Goal: Task Accomplishment & Management: Use online tool/utility

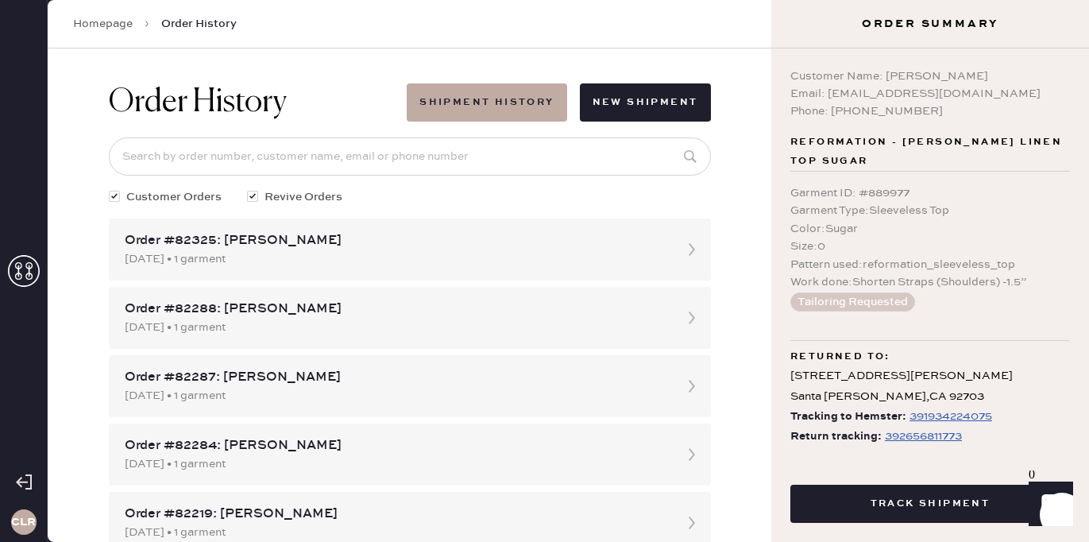
click at [25, 284] on icon at bounding box center [24, 271] width 32 height 32
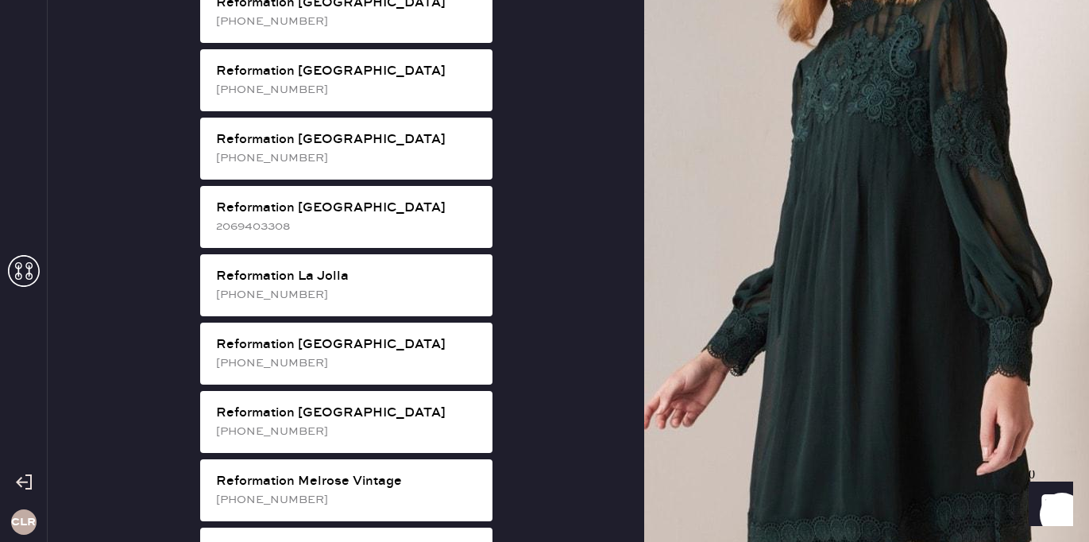
scroll to position [1388, 0]
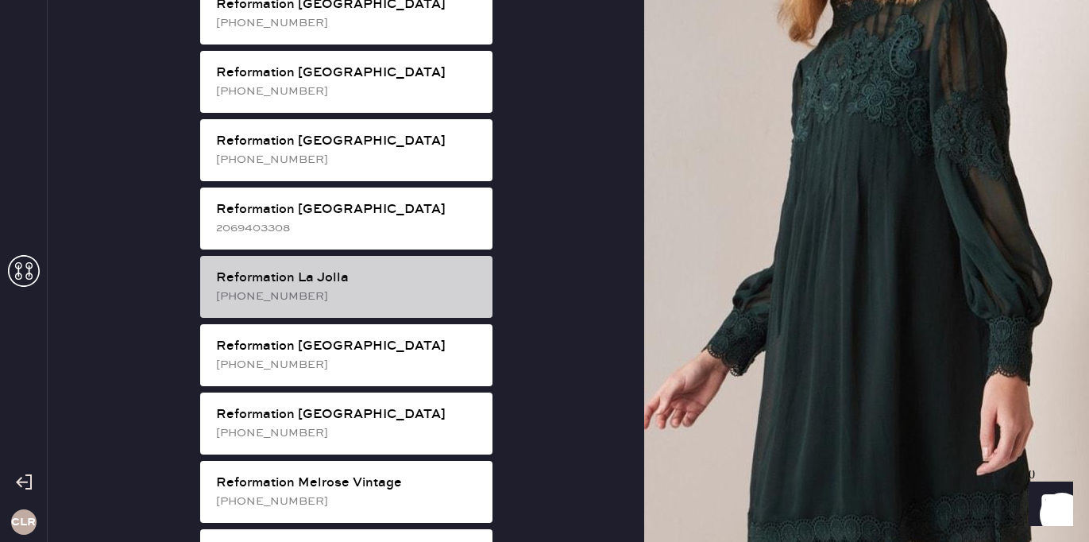
click at [392, 287] on div "[PHONE_NUMBER]" at bounding box center [348, 295] width 264 height 17
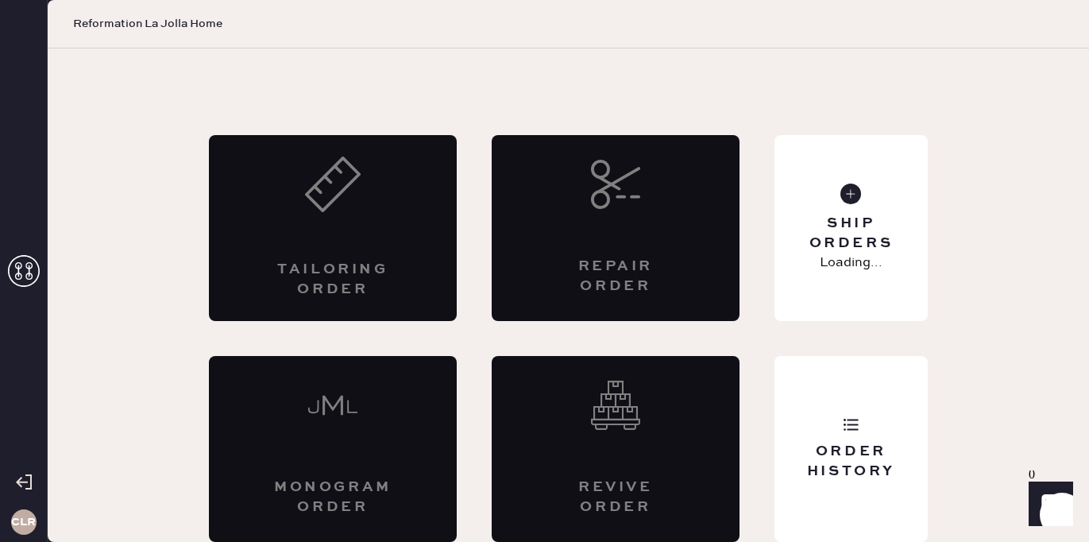
scroll to position [34, 0]
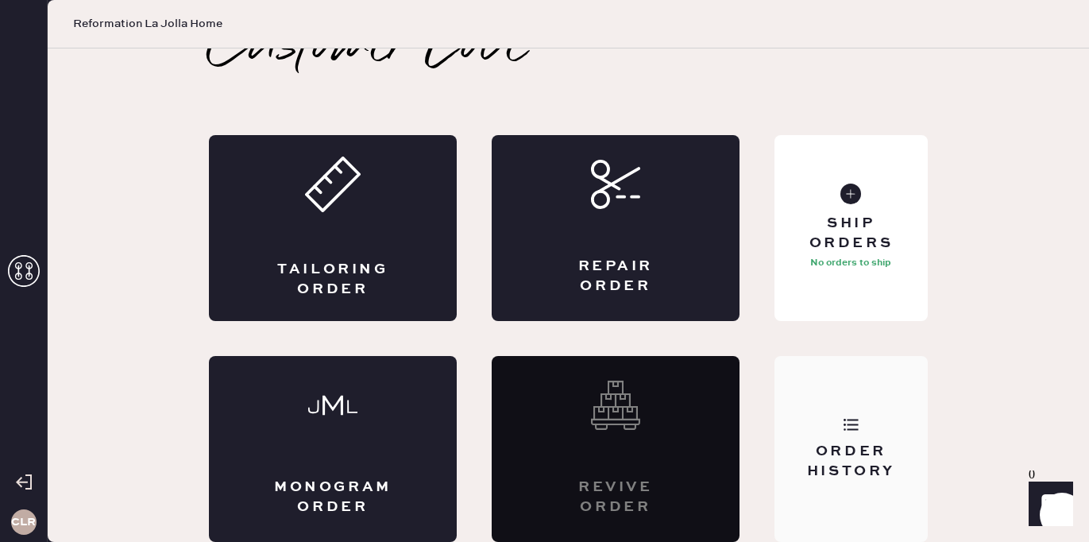
click at [847, 434] on div "Order History" at bounding box center [850, 449] width 153 height 186
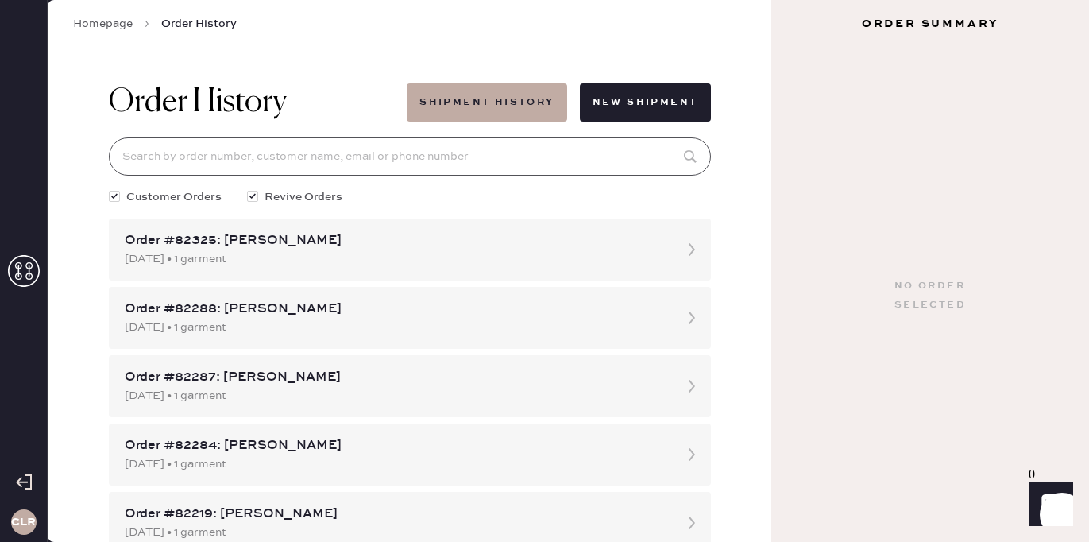
click at [358, 153] on input at bounding box center [410, 156] width 602 height 38
paste input "[EMAIL_ADDRESS][DOMAIN_NAME]"
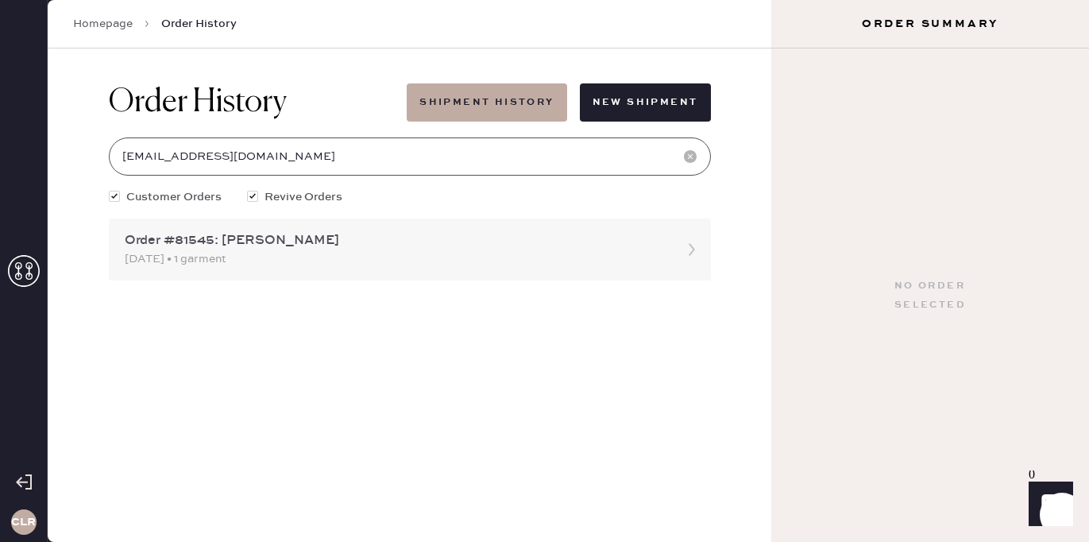
type input "[EMAIL_ADDRESS][DOMAIN_NAME]"
click at [214, 244] on div "Order #81545: [PERSON_NAME]" at bounding box center [396, 240] width 542 height 19
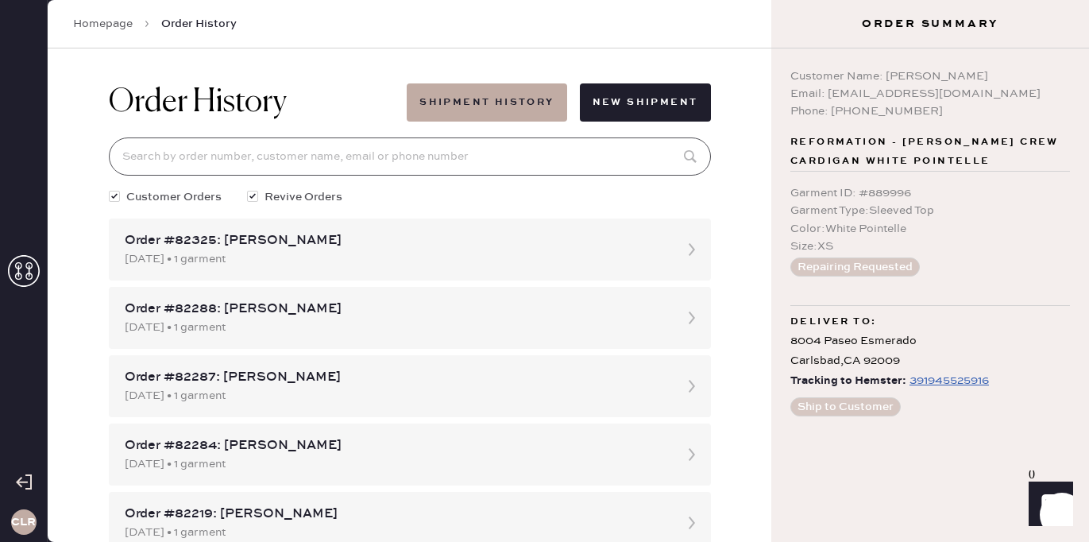
click at [308, 152] on input at bounding box center [410, 156] width 602 height 38
paste input "[EMAIL_ADDRESS][DOMAIN_NAME]"
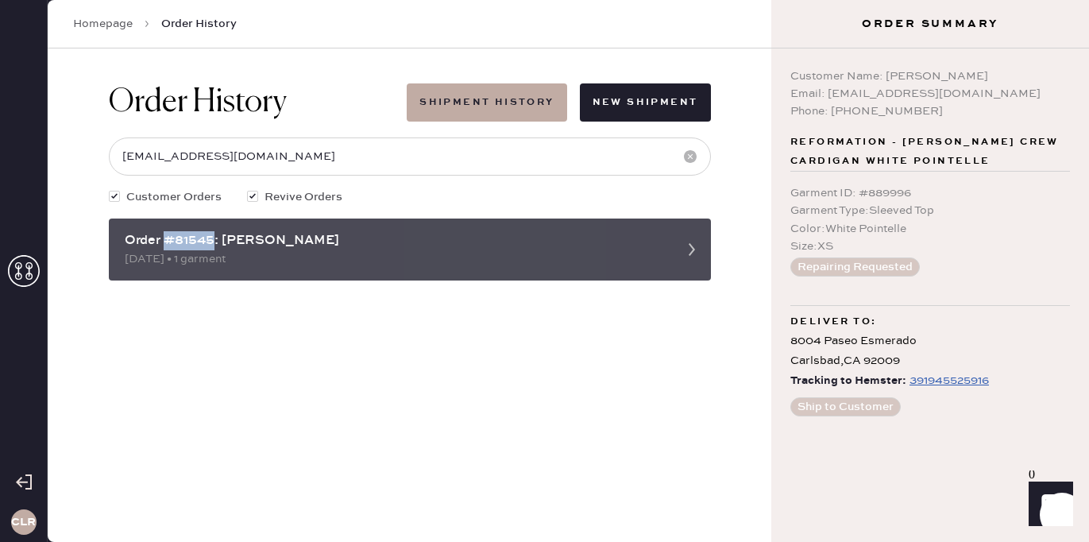
drag, startPoint x: 216, startPoint y: 241, endPoint x: 165, endPoint y: 241, distance: 50.8
click at [165, 241] on div "Order #81545: [PERSON_NAME]" at bounding box center [396, 240] width 542 height 19
copy div "#81545"
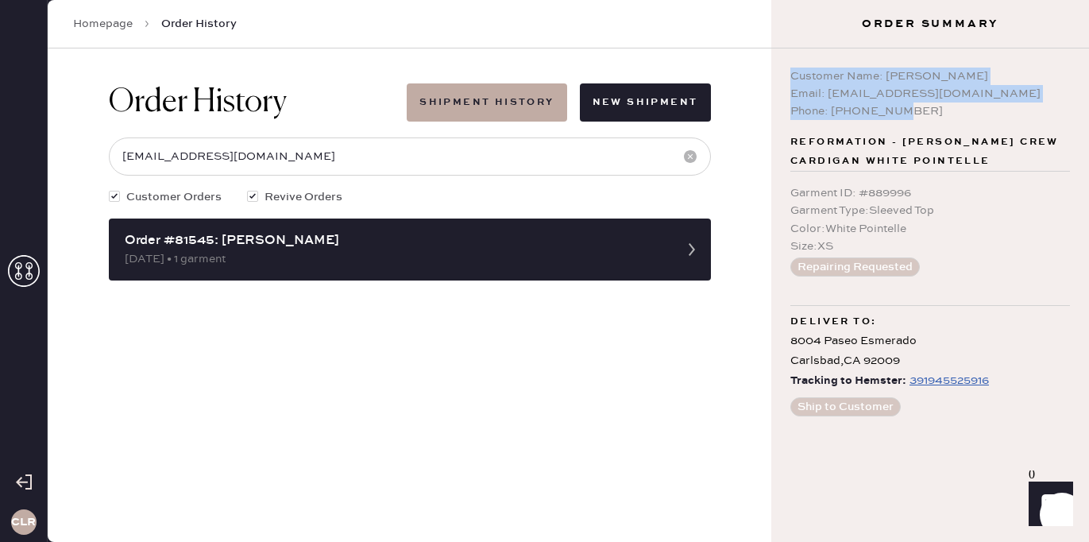
drag, startPoint x: 917, startPoint y: 113, endPoint x: 779, endPoint y: 76, distance: 142.9
click at [779, 76] on div "Customer Name: [PERSON_NAME] Email: [EMAIL_ADDRESS][DOMAIN_NAME] Phone: [PHONE_…" at bounding box center [930, 294] width 318 height 493
copy div "Customer Name: [PERSON_NAME] Email: [EMAIL_ADDRESS][DOMAIN_NAME] Phone: [PHONE_…"
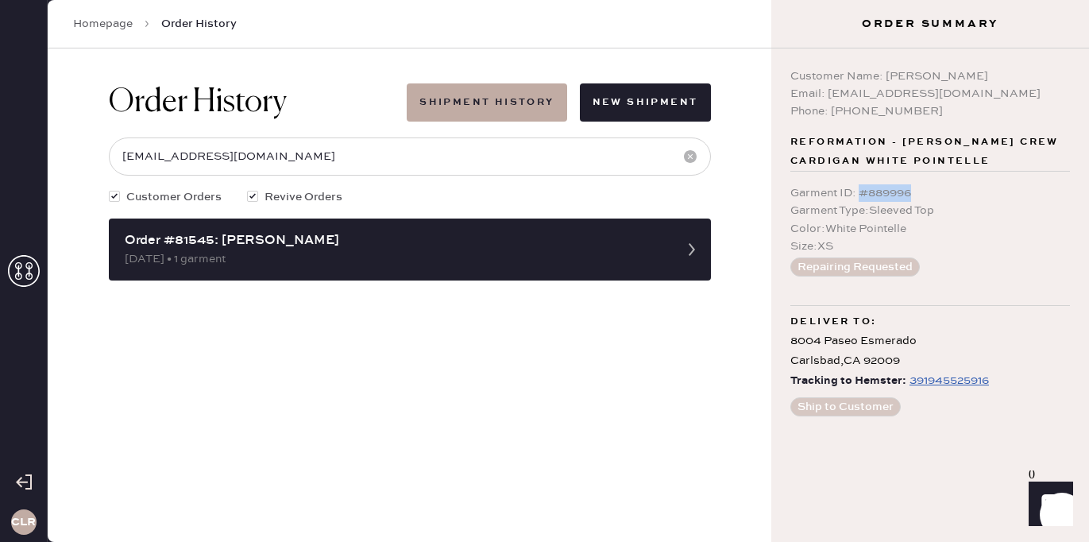
drag, startPoint x: 860, startPoint y: 190, endPoint x: 928, endPoint y: 191, distance: 67.5
click at [928, 191] on div "Garment ID : # 889996" at bounding box center [930, 192] width 280 height 17
copy div "# 889996"
drag, startPoint x: 349, startPoint y: 148, endPoint x: 136, endPoint y: 164, distance: 213.5
click at [136, 164] on input "[EMAIL_ADDRESS][DOMAIN_NAME]" at bounding box center [410, 156] width 602 height 38
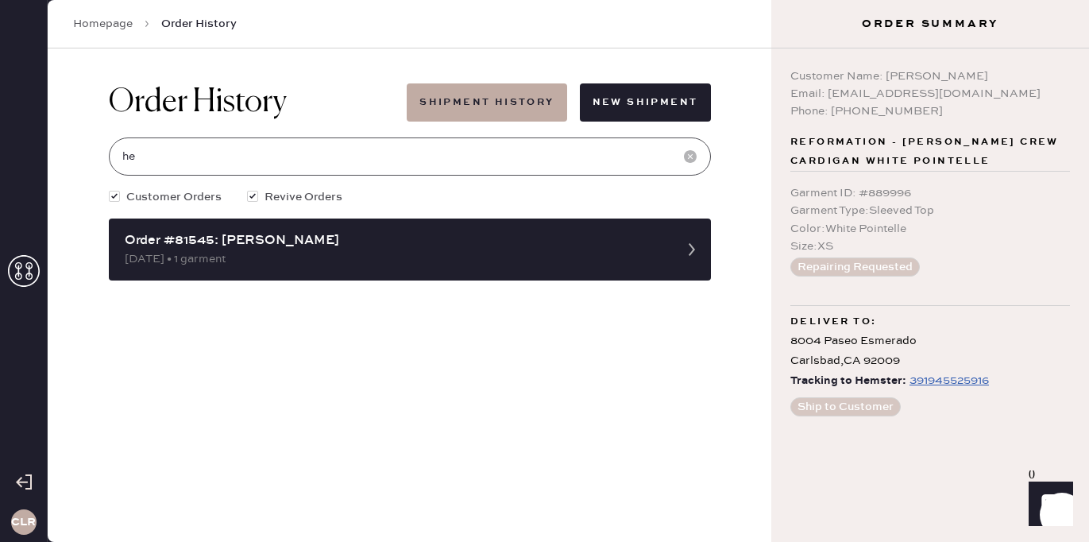
type input "h"
paste input "81982"
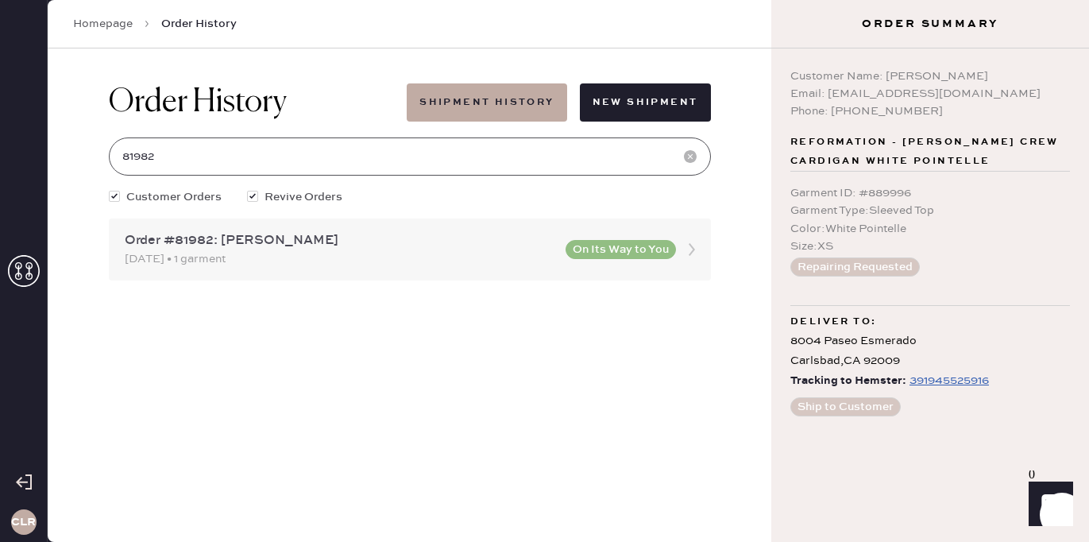
type input "81982"
click at [356, 235] on div "Order #81982: [PERSON_NAME]" at bounding box center [340, 240] width 431 height 19
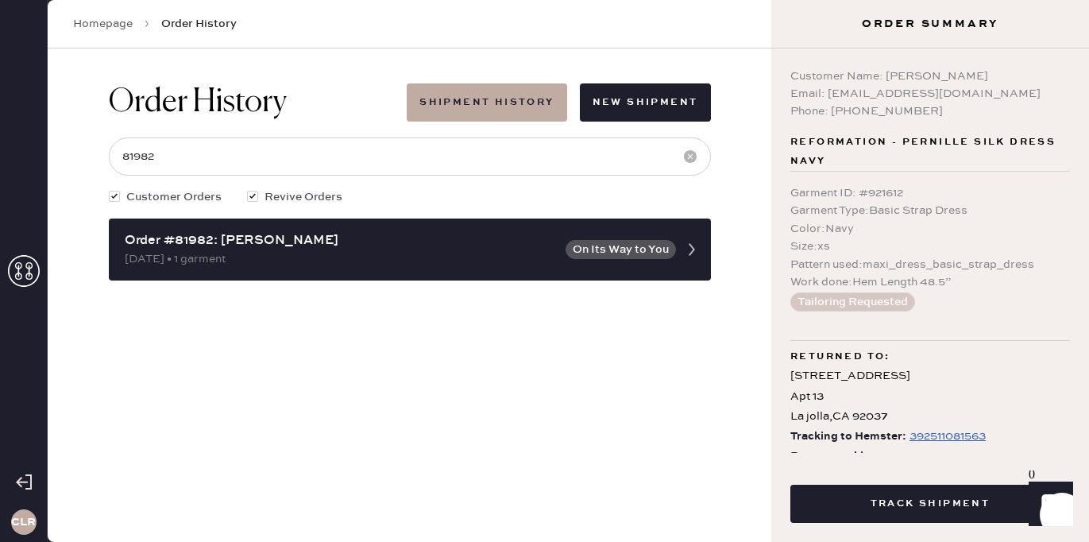
click at [932, 437] on div "392511081563" at bounding box center [947, 435] width 76 height 19
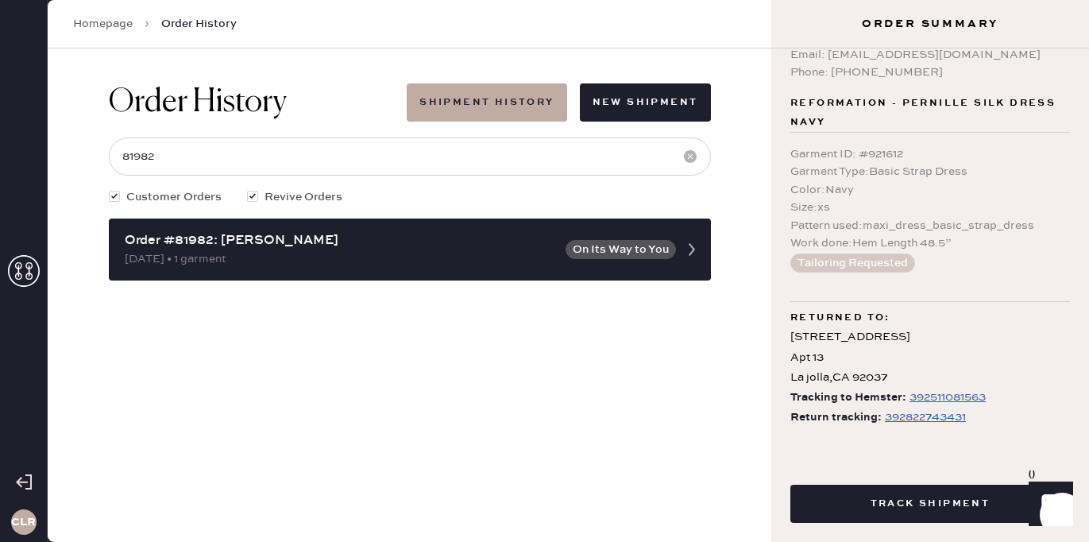
click at [913, 419] on div "392822743431" at bounding box center [925, 416] width 81 height 19
